Goal: Find specific page/section: Find specific page/section

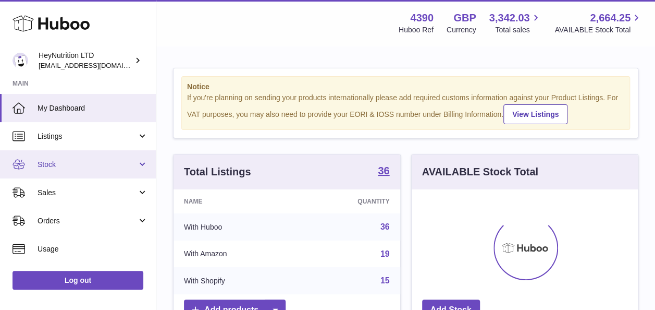
scroll to position [163, 226]
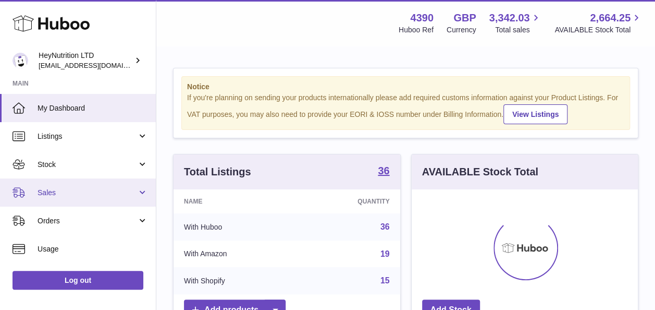
click at [104, 189] on span "Sales" at bounding box center [88, 193] width 100 height 10
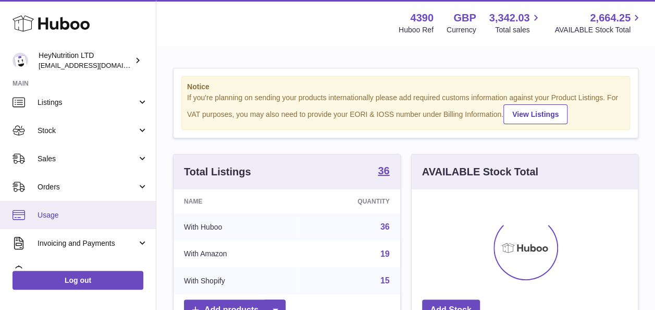
scroll to position [33, 0]
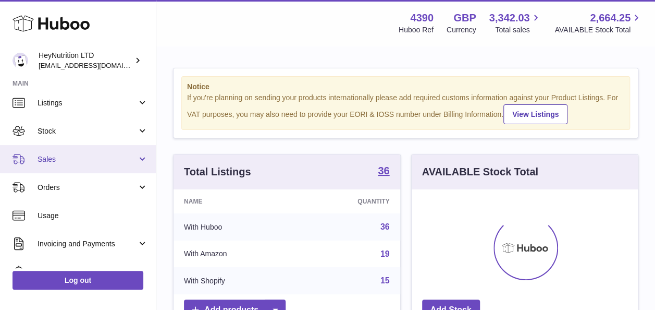
click at [122, 162] on span "Sales" at bounding box center [88, 159] width 100 height 10
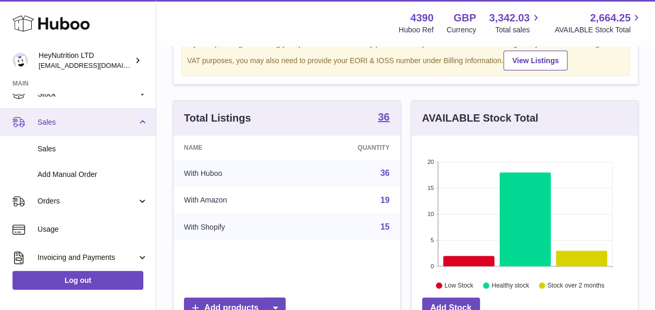
scroll to position [0, 0]
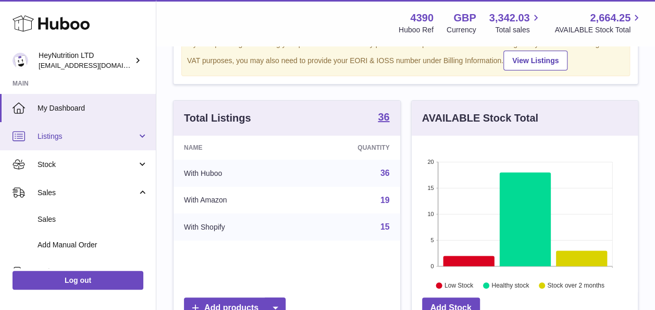
click at [139, 132] on link "Listings" at bounding box center [78, 136] width 156 height 28
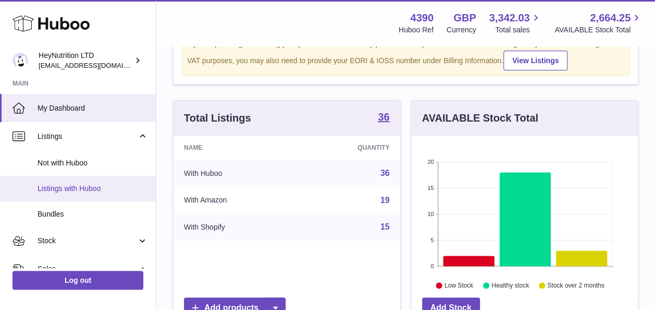
click at [103, 185] on span "Listings with Huboo" at bounding box center [93, 188] width 110 height 10
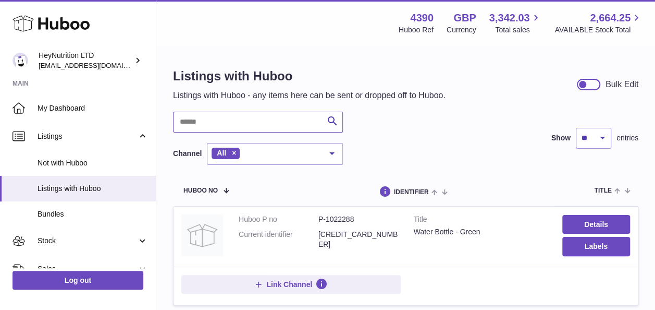
click at [230, 128] on input "text" at bounding box center [258, 122] width 170 height 21
type input "*"
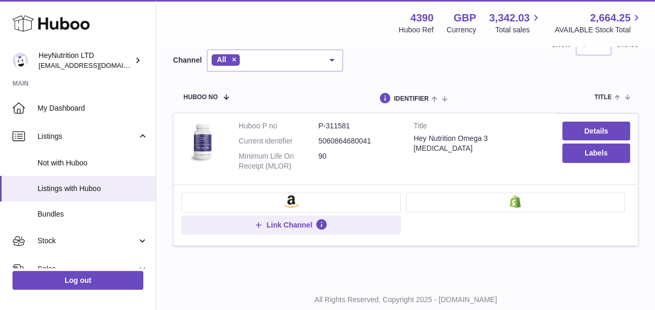
scroll to position [99, 0]
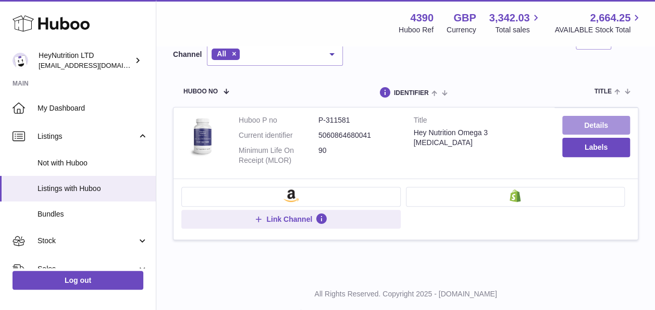
type input "******"
click at [601, 122] on link "Details" at bounding box center [596, 125] width 68 height 19
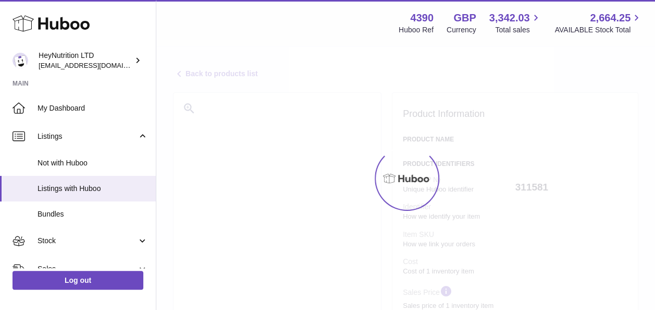
select select "***"
select select "****"
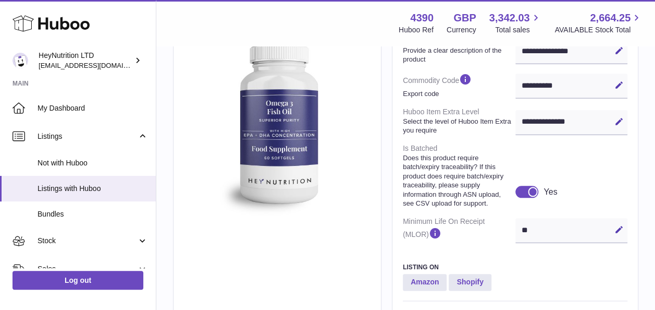
scroll to position [457, 0]
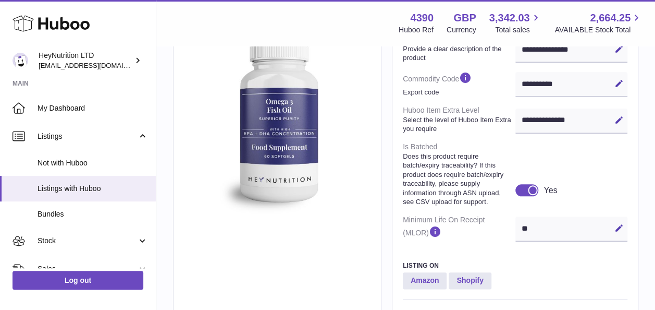
click at [521, 185] on div at bounding box center [526, 189] width 23 height 11
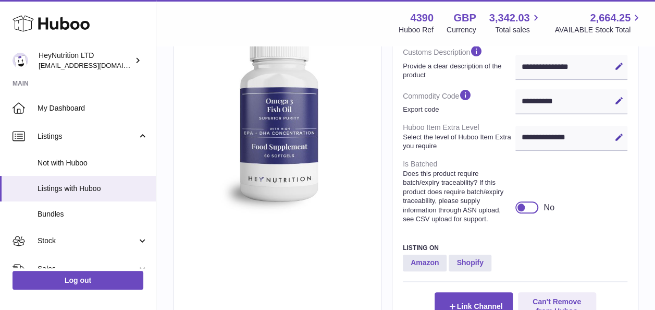
click at [534, 206] on div at bounding box center [526, 206] width 23 height 11
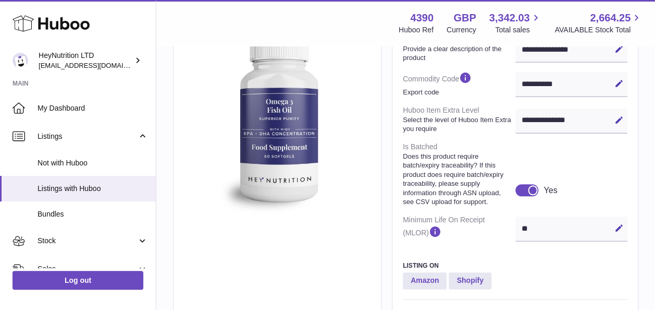
scroll to position [0, 0]
